Goal: Register for event/course

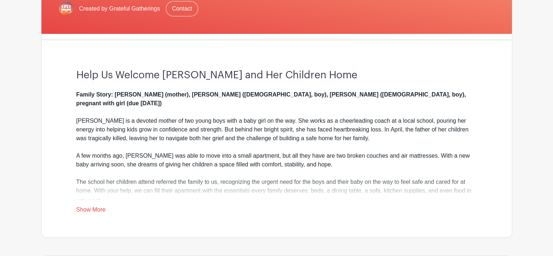
scroll to position [157, 0]
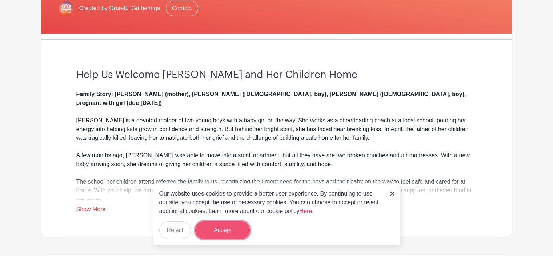
click at [213, 230] on button "Accept" at bounding box center [222, 229] width 55 height 17
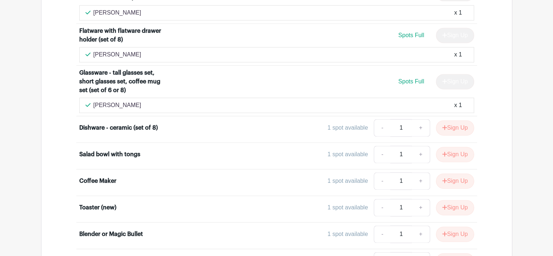
scroll to position [1031, 0]
click at [450, 173] on button "Sign Up" at bounding box center [455, 180] width 38 height 15
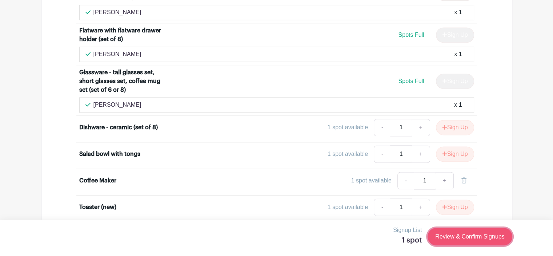
click at [458, 235] on link "Review & Confirm Signups" at bounding box center [470, 236] width 84 height 17
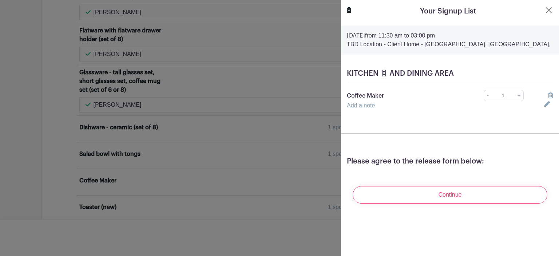
click at [544, 104] on icon at bounding box center [547, 104] width 6 height 6
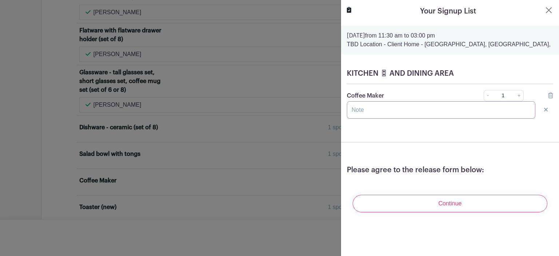
click at [398, 112] on input "text" at bounding box center [441, 109] width 188 height 17
type input "I"
type input "g"
type input "u"
click at [371, 111] on input "Ninja" at bounding box center [441, 109] width 188 height 17
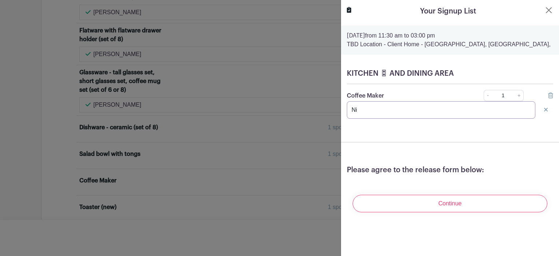
type input "N"
click at [548, 95] on icon at bounding box center [550, 95] width 5 height 6
